Goal: Information Seeking & Learning: Compare options

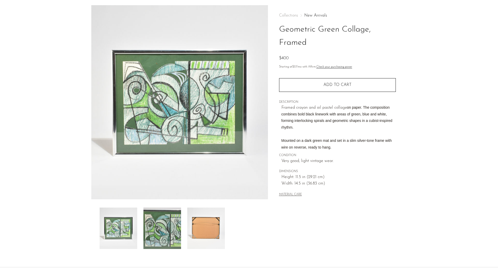
scroll to position [18, 0]
click at [137, 224] on img at bounding box center [119, 228] width 38 height 41
click at [160, 224] on img at bounding box center [162, 228] width 38 height 41
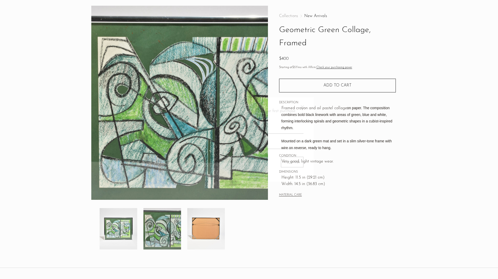
click at [197, 226] on img at bounding box center [206, 228] width 38 height 41
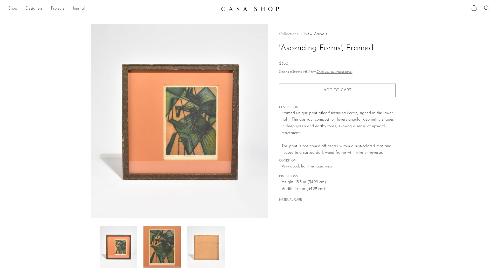
click at [160, 237] on img at bounding box center [162, 247] width 38 height 41
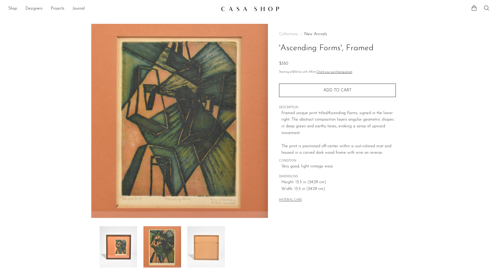
click at [198, 241] on img at bounding box center [206, 247] width 38 height 41
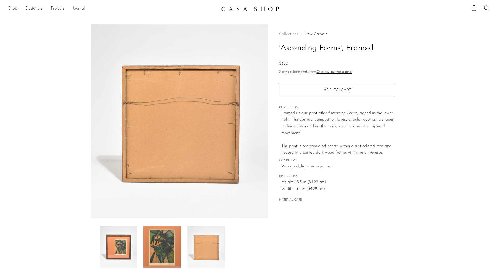
click at [122, 239] on img at bounding box center [119, 247] width 38 height 41
